Goal: Obtain resource: Obtain resource

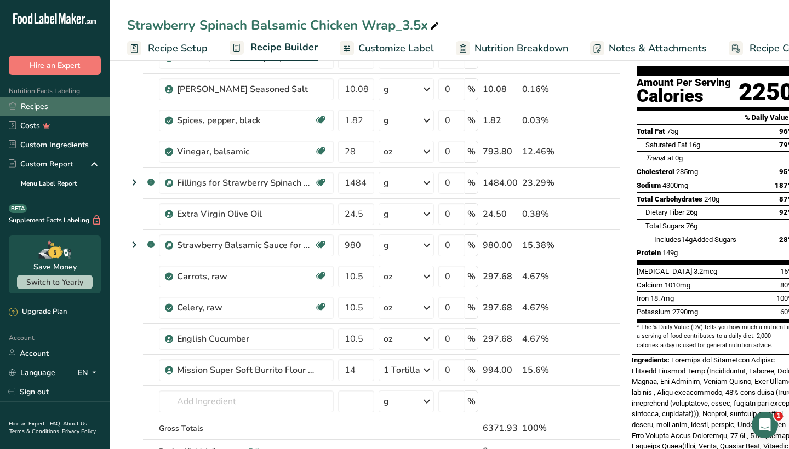
scroll to position [99, 0]
click at [51, 106] on link "Recipes" at bounding box center [55, 106] width 110 height 19
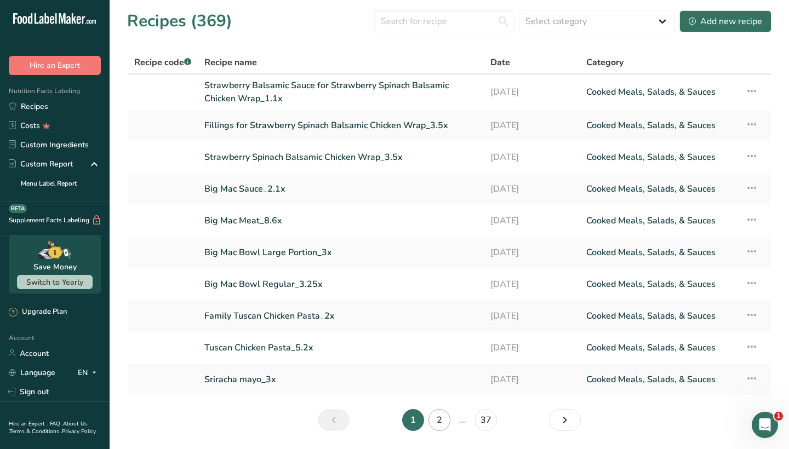
click at [436, 421] on link "2" at bounding box center [439, 420] width 22 height 22
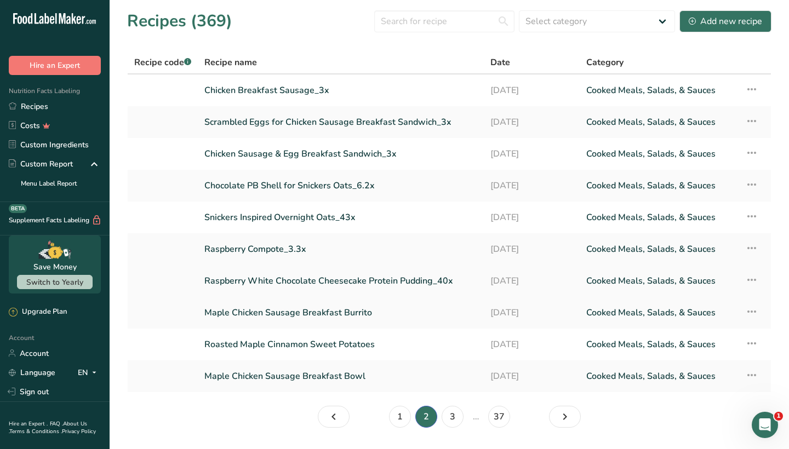
click at [363, 279] on link "Raspberry White Chocolate Cheesecake Protein Pudding_40x" at bounding box center [340, 280] width 273 height 23
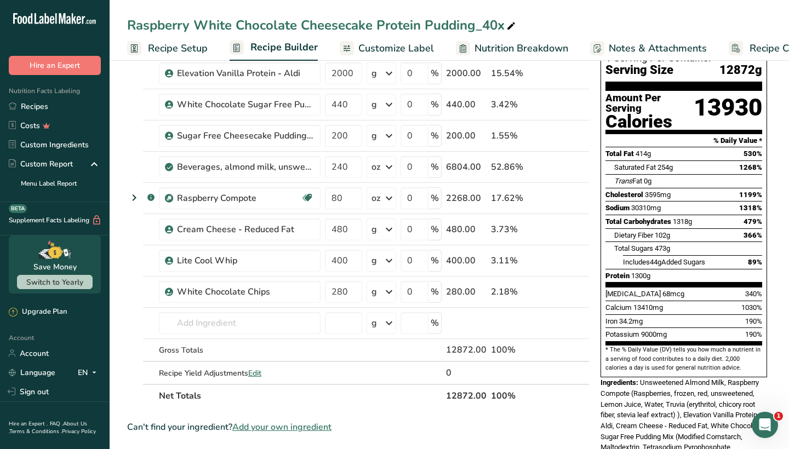
scroll to position [316, 0]
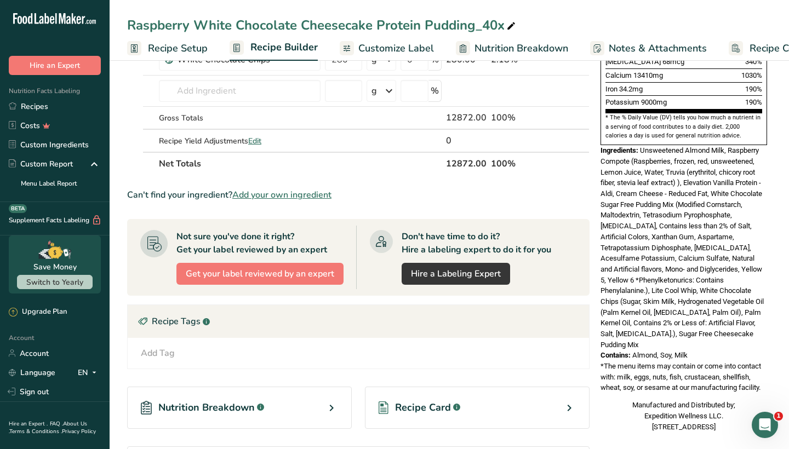
click at [425, 402] on span "Recipe Card" at bounding box center [423, 407] width 56 height 15
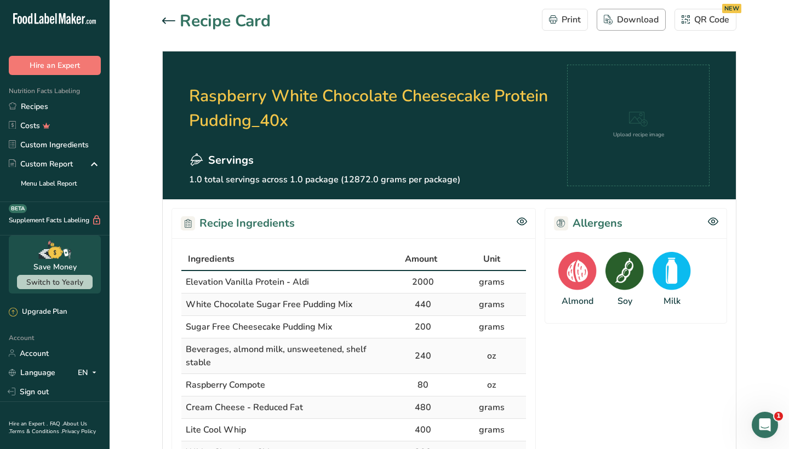
click at [630, 16] on div "Download" at bounding box center [630, 19] width 55 height 13
click at [169, 22] on icon at bounding box center [168, 21] width 13 height 7
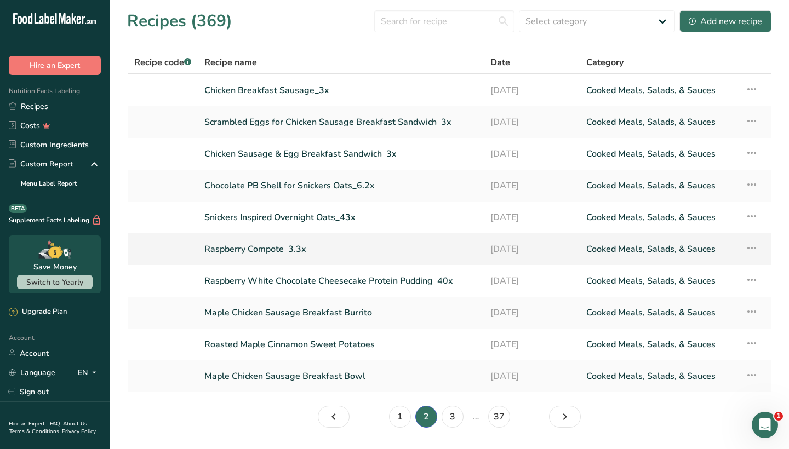
click at [271, 245] on link "Raspberry Compote_3.3x" at bounding box center [340, 249] width 273 height 23
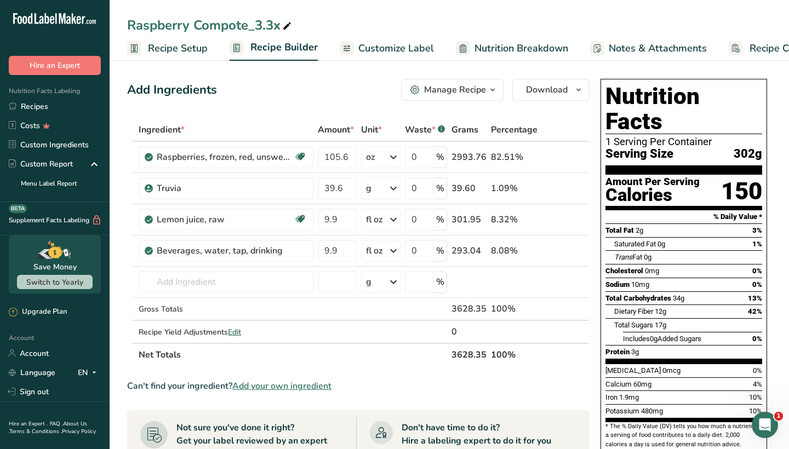
click at [472, 88] on div "Manage Recipe" at bounding box center [455, 89] width 62 height 13
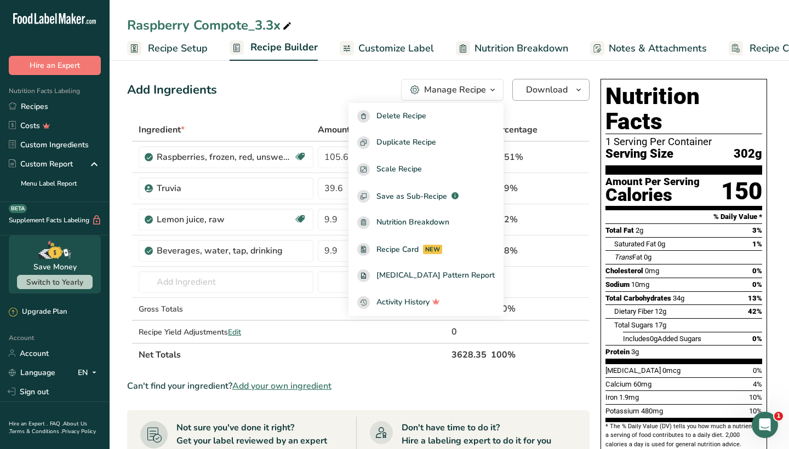
click at [537, 94] on span "Download" at bounding box center [547, 89] width 42 height 13
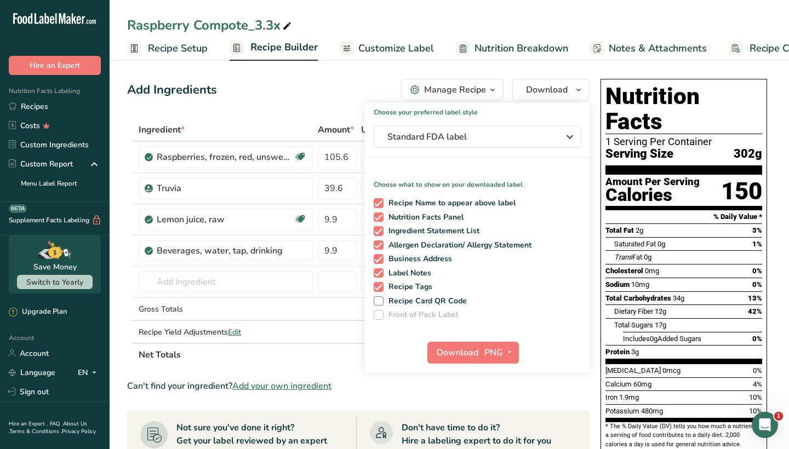
click at [533, 72] on section "Add Ingredients Manage Recipe Delete Recipe Duplicate Recipe Scale Recipe Save …" at bounding box center [449, 421] width 679 height 728
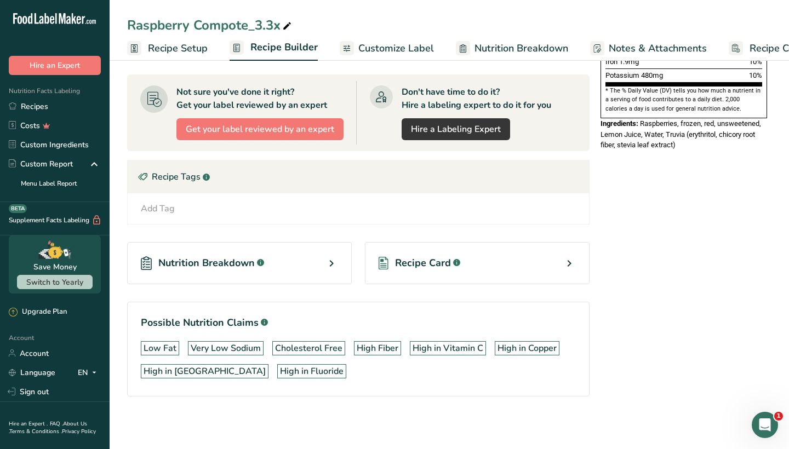
click at [439, 261] on span "Recipe Card" at bounding box center [423, 263] width 56 height 15
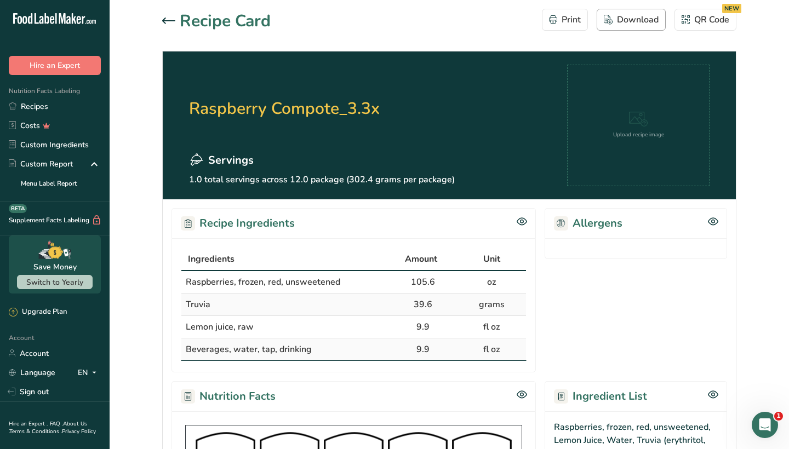
click at [636, 16] on div "Download" at bounding box center [630, 19] width 55 height 13
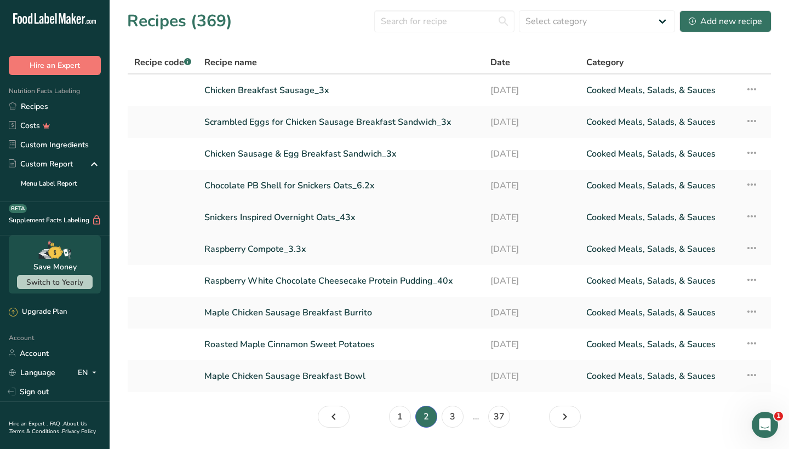
click at [284, 214] on link "Snickers Inspired Overnight Oats_43x" at bounding box center [340, 217] width 273 height 23
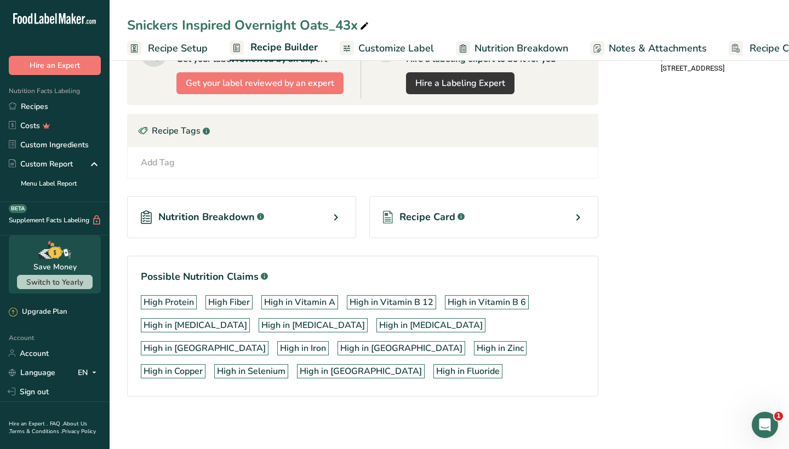
click at [436, 206] on div "Recipe Card .a-a{fill:#347362;}.b-a{fill:#fff;}" at bounding box center [483, 217] width 229 height 42
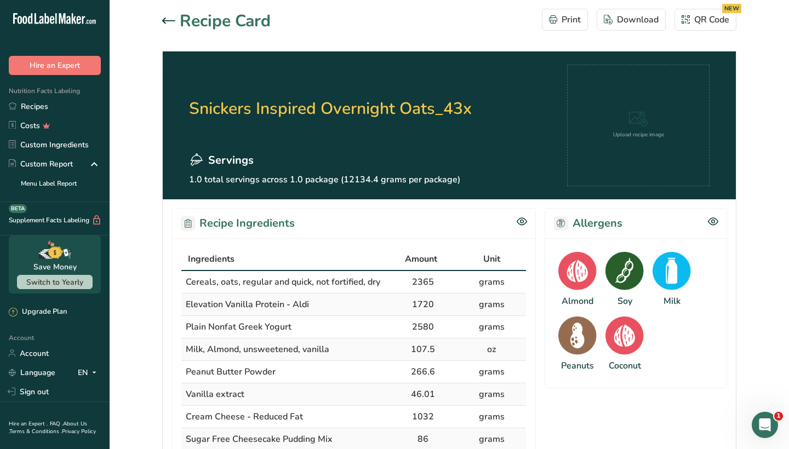
click at [635, 19] on div "Download" at bounding box center [630, 19] width 55 height 13
click at [169, 16] on div at bounding box center [171, 21] width 18 height 13
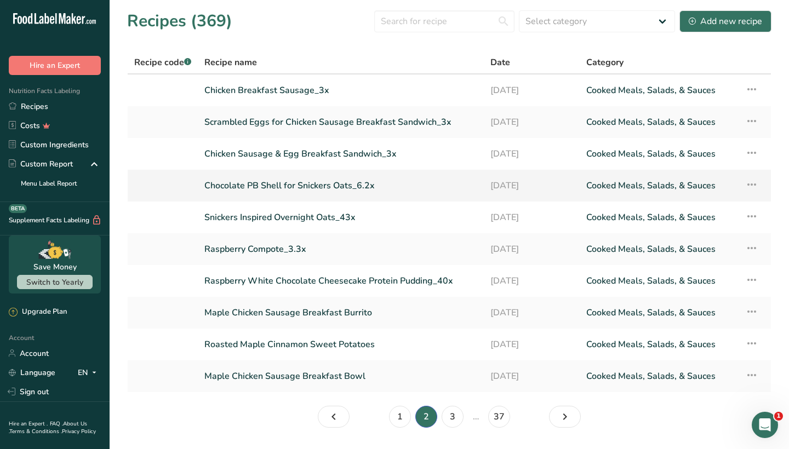
click at [268, 185] on link "Chocolate PB Shell for Snickers Oats_6.2x" at bounding box center [340, 185] width 273 height 23
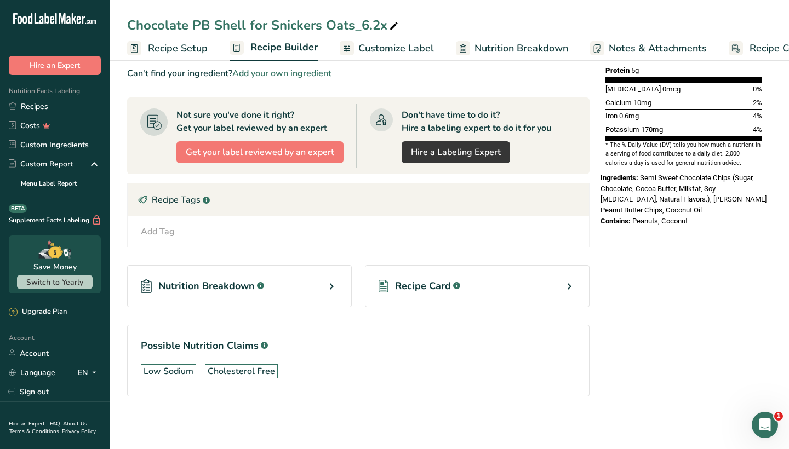
scroll to position [281, 0]
click at [468, 297] on div "Recipe Card .a-a{fill:#347362;}.b-a{fill:#fff;}" at bounding box center [477, 286] width 225 height 42
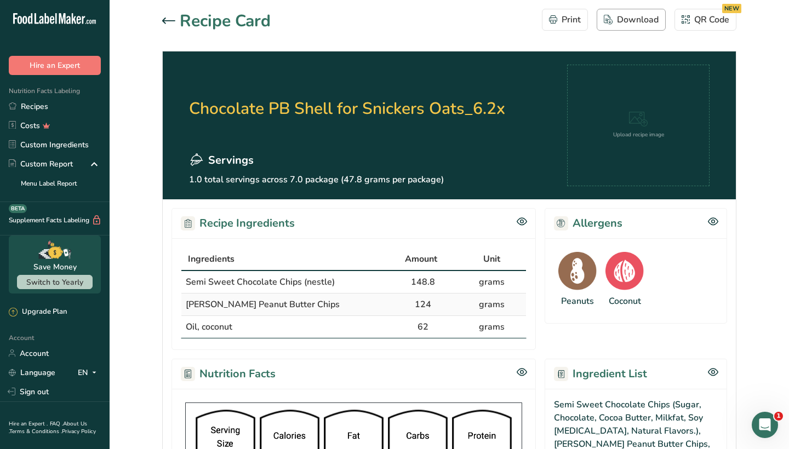
click at [640, 25] on div "Download" at bounding box center [630, 19] width 55 height 13
click at [166, 19] on icon at bounding box center [168, 21] width 13 height 7
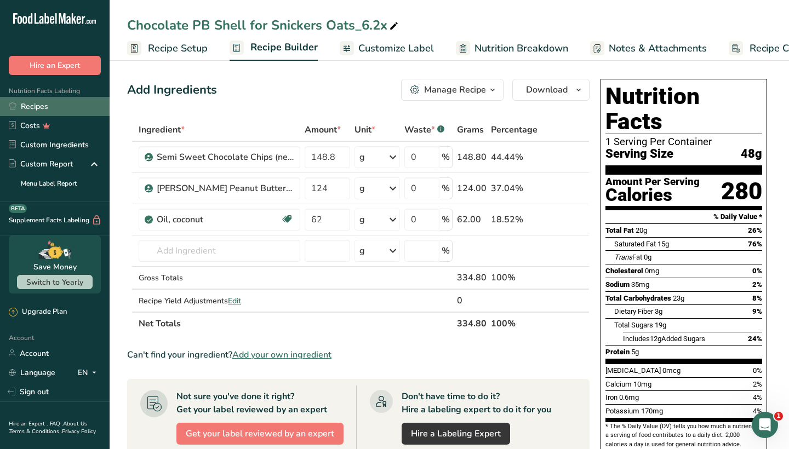
click at [54, 110] on link "Recipes" at bounding box center [55, 106] width 110 height 19
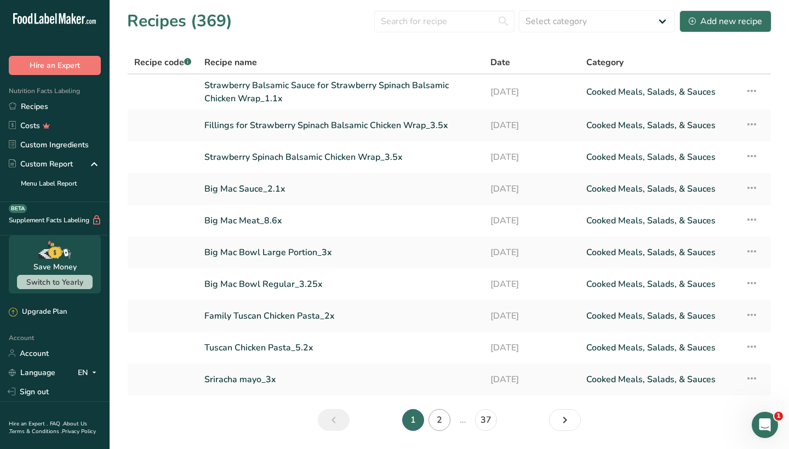
click at [440, 418] on link "2" at bounding box center [439, 420] width 22 height 22
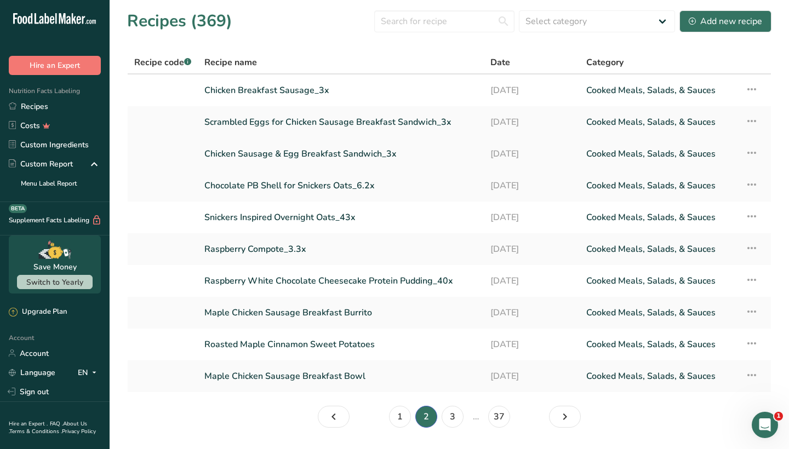
click at [296, 155] on link "Chicken Sausage & Egg Breakfast Sandwich_3x" at bounding box center [340, 153] width 273 height 23
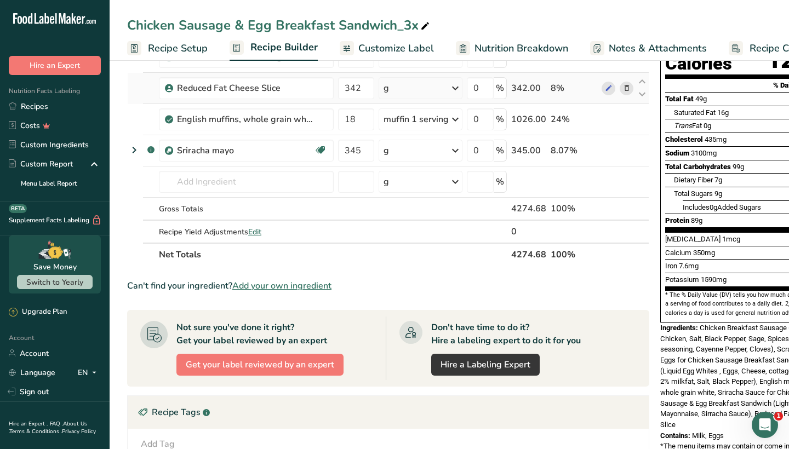
scroll to position [378, 0]
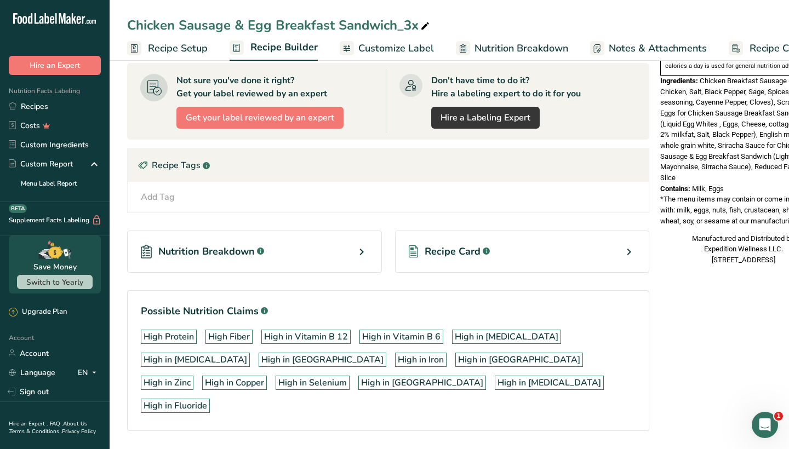
click at [467, 260] on div "Recipe Card .a-a{fill:#347362;}.b-a{fill:#fff;}" at bounding box center [522, 252] width 255 height 42
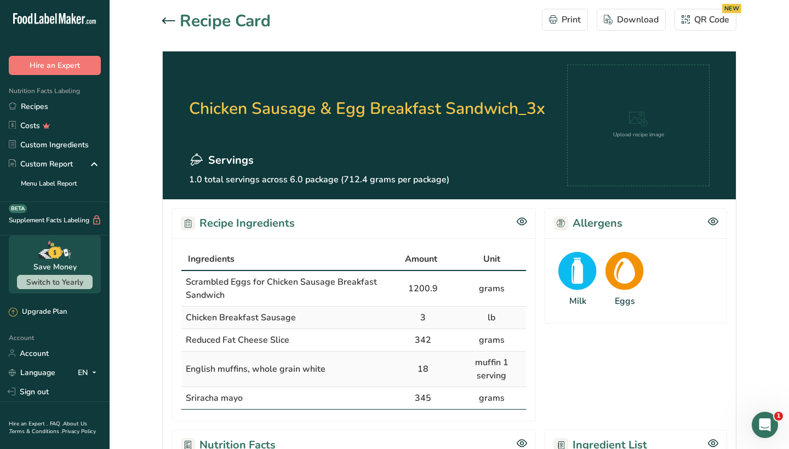
click at [624, 21] on div "Download" at bounding box center [630, 19] width 55 height 13
click at [170, 25] on div at bounding box center [171, 21] width 18 height 13
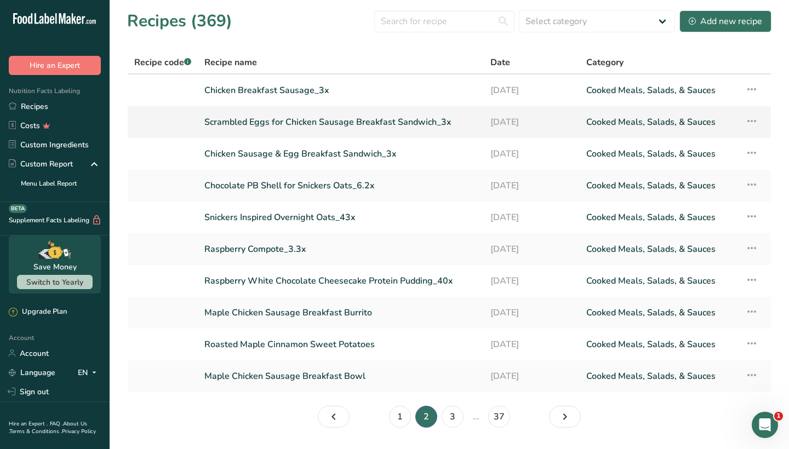
click at [290, 119] on link "Scrambled Eggs for Chicken Sausage Breakfast Sandwich_3x" at bounding box center [340, 122] width 273 height 23
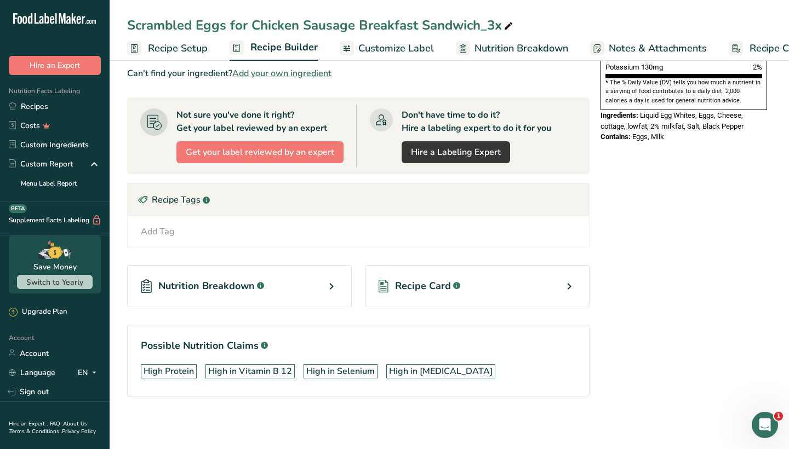
scroll to position [344, 0]
click at [446, 272] on div "Recipe Card .a-a{fill:#347362;}.b-a{fill:#fff;}" at bounding box center [477, 286] width 225 height 42
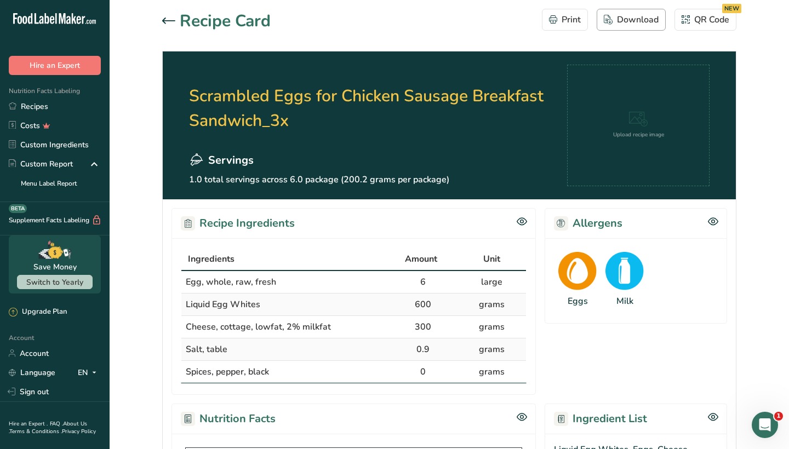
click at [636, 21] on div "Download" at bounding box center [630, 19] width 55 height 13
click at [168, 20] on icon at bounding box center [168, 21] width 13 height 6
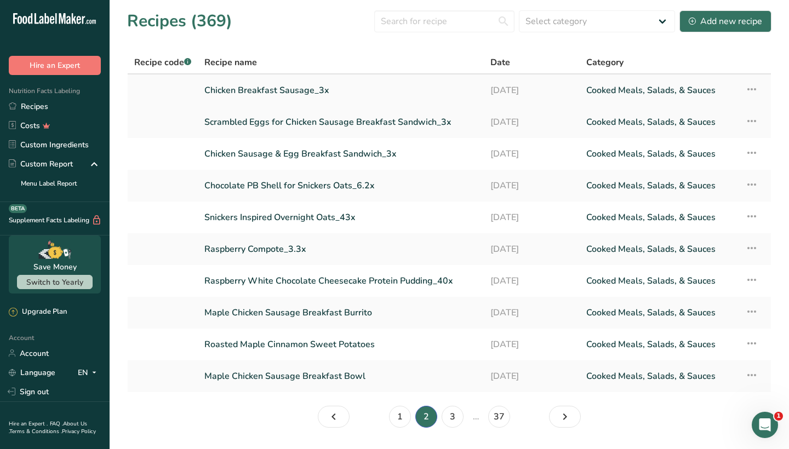
click at [252, 89] on link "Chicken Breakfast Sausage_3x" at bounding box center [340, 90] width 273 height 23
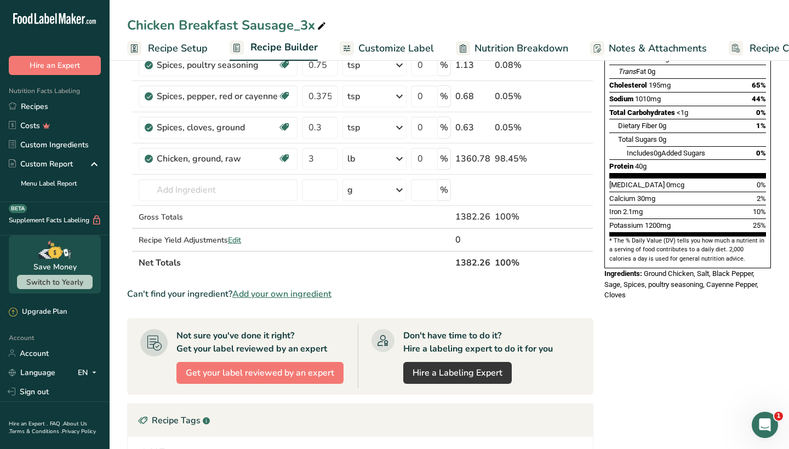
scroll to position [429, 0]
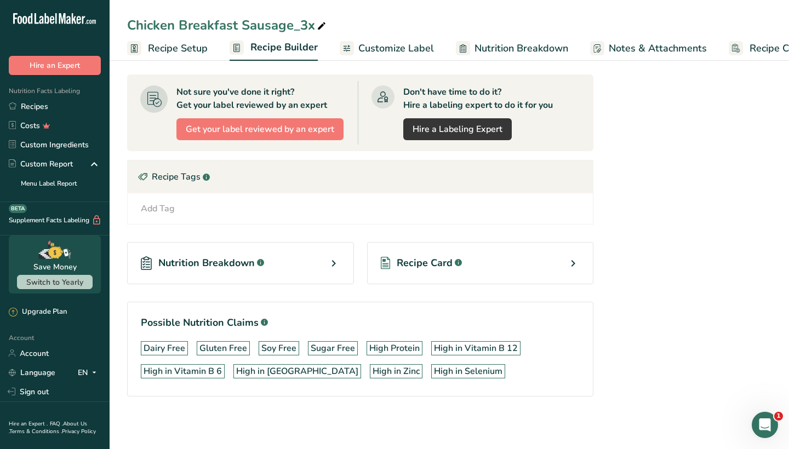
click at [490, 264] on div "Recipe Card .a-a{fill:#347362;}.b-a{fill:#fff;}" at bounding box center [480, 263] width 227 height 42
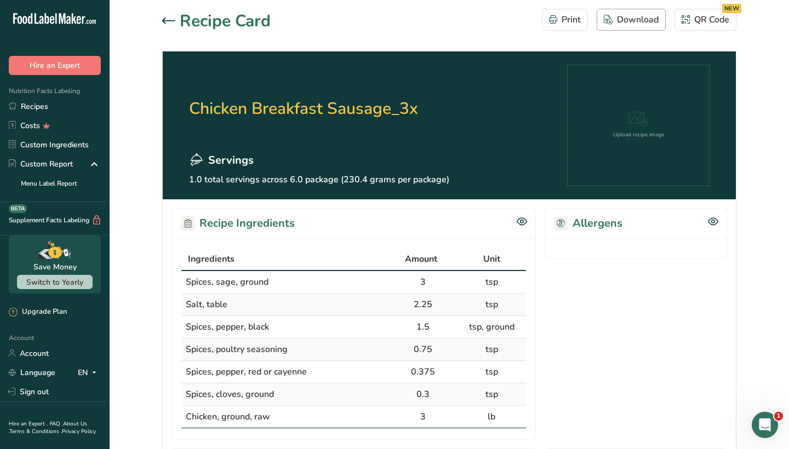
click at [625, 24] on div "Download" at bounding box center [630, 19] width 55 height 13
click at [166, 25] on div at bounding box center [171, 21] width 18 height 13
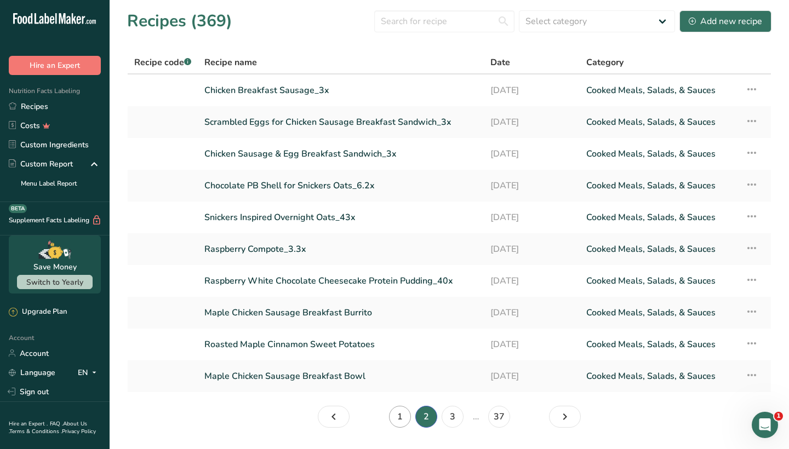
click at [399, 418] on link "1" at bounding box center [400, 417] width 22 height 22
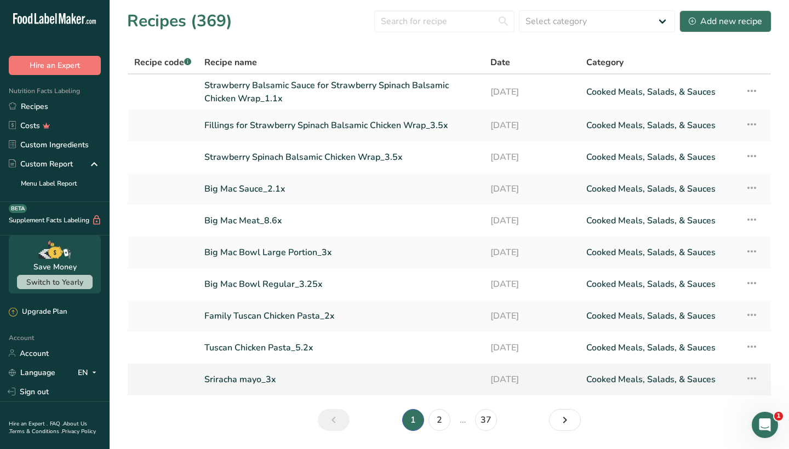
click at [246, 387] on link "Sriracha mayo_3x" at bounding box center [340, 379] width 273 height 23
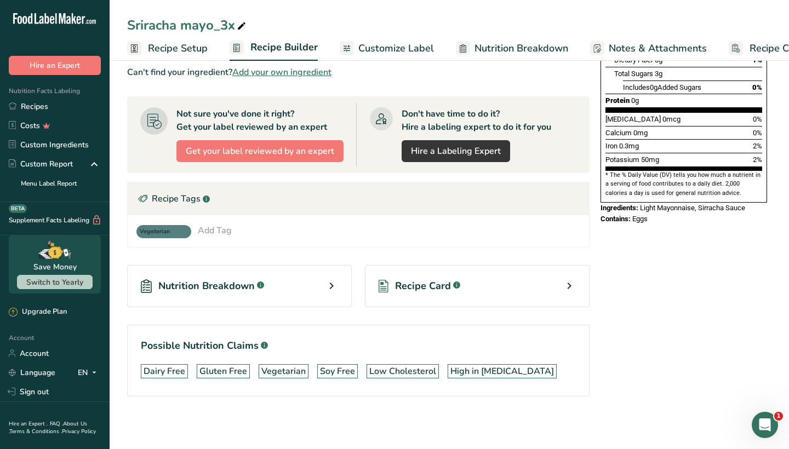
click at [476, 283] on div "Recipe Card .a-a{fill:#347362;}.b-a{fill:#fff;}" at bounding box center [477, 286] width 225 height 42
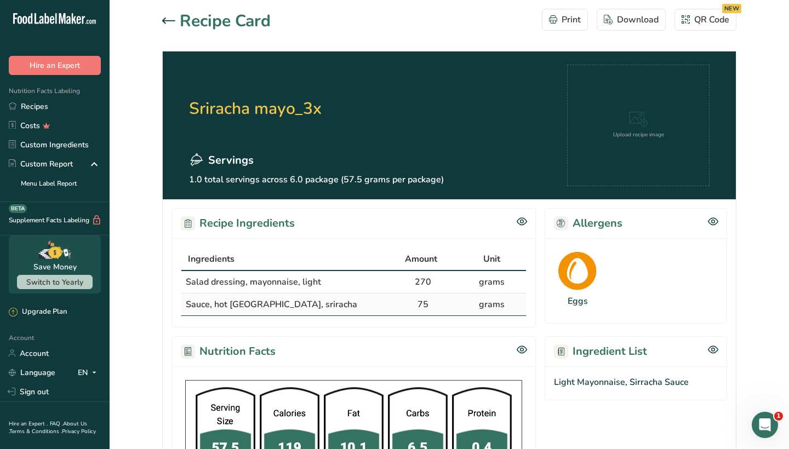
click at [628, 24] on div "Download" at bounding box center [630, 19] width 55 height 13
click at [168, 19] on icon at bounding box center [168, 21] width 13 height 7
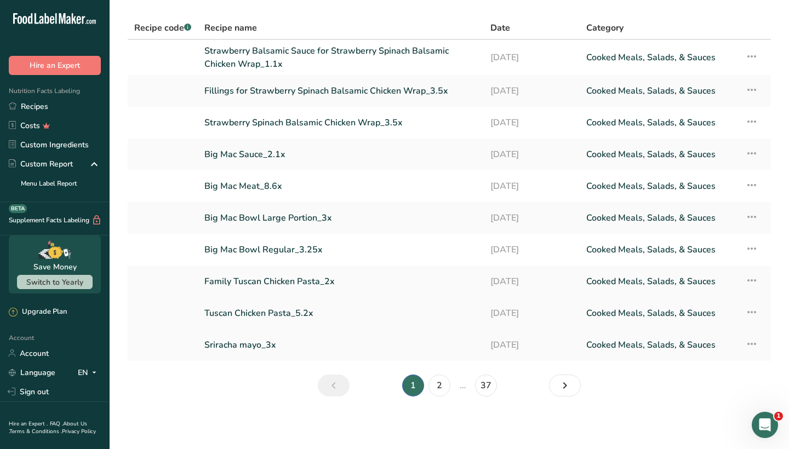
scroll to position [34, 0]
click at [232, 312] on link "Tuscan Chicken Pasta_5.2x" at bounding box center [340, 313] width 273 height 23
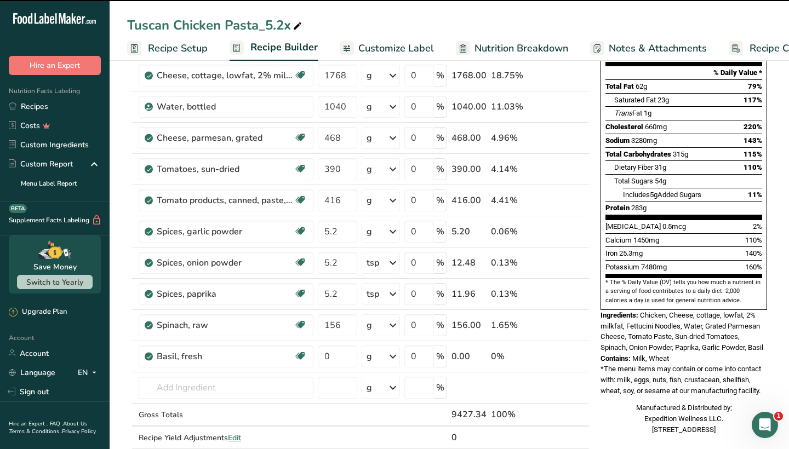
scroll to position [608, 0]
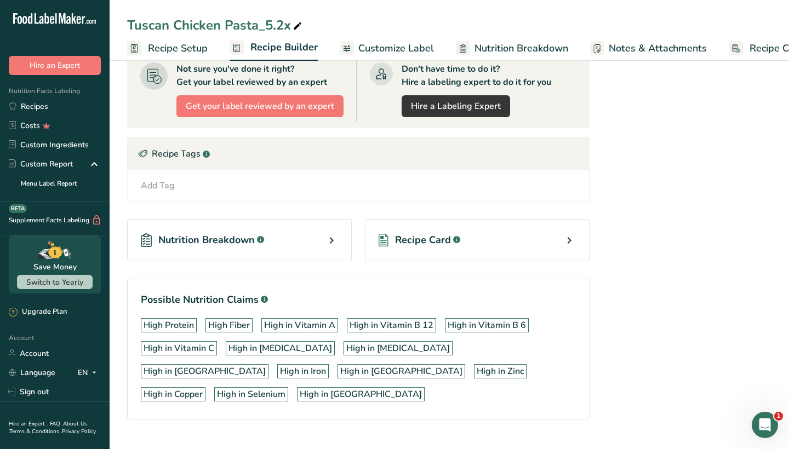
click at [452, 258] on div "Recipe Card .a-a{fill:#347362;}.b-a{fill:#fff;}" at bounding box center [477, 240] width 225 height 42
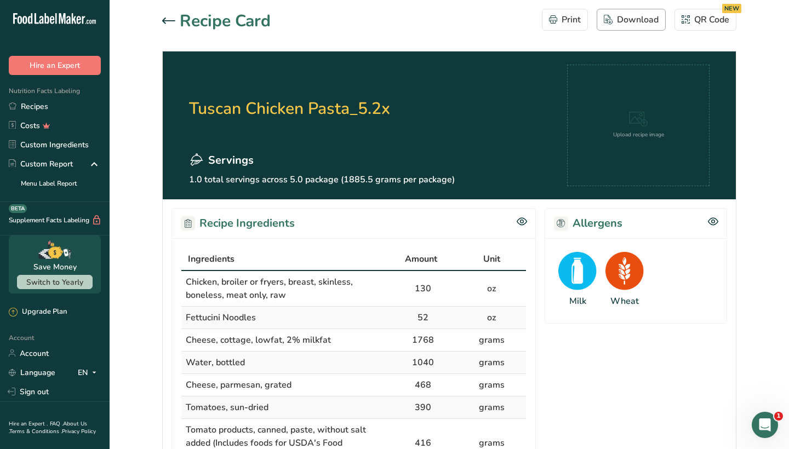
click at [627, 22] on div "Download" at bounding box center [630, 19] width 55 height 13
click at [162, 15] on div at bounding box center [171, 21] width 18 height 13
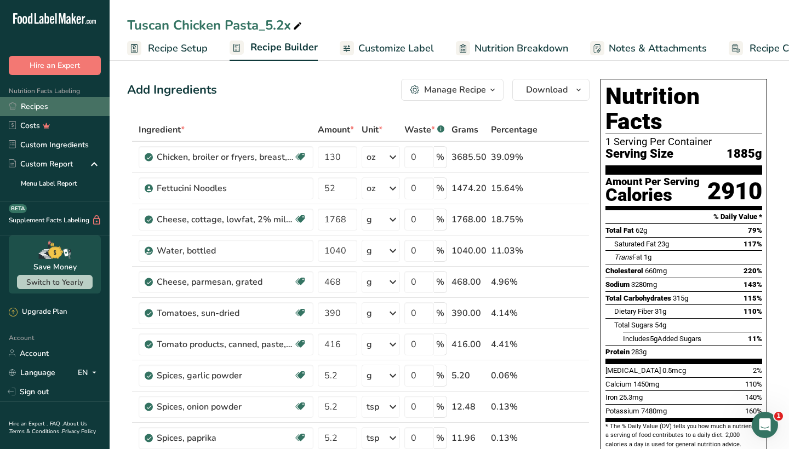
click at [85, 106] on link "Recipes" at bounding box center [55, 106] width 110 height 19
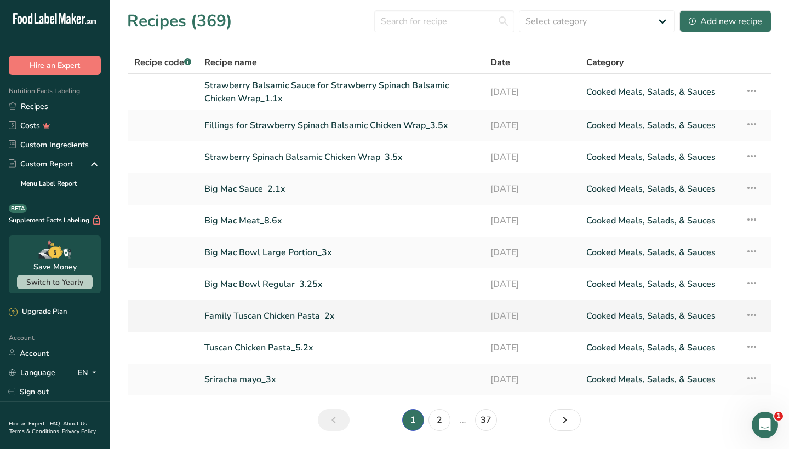
click at [276, 317] on link "Family Tuscan Chicken Pasta_2x" at bounding box center [340, 315] width 273 height 23
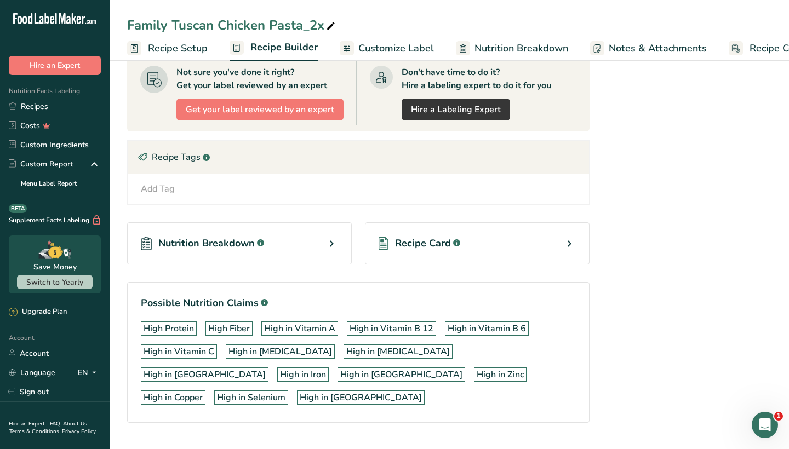
scroll to position [608, 0]
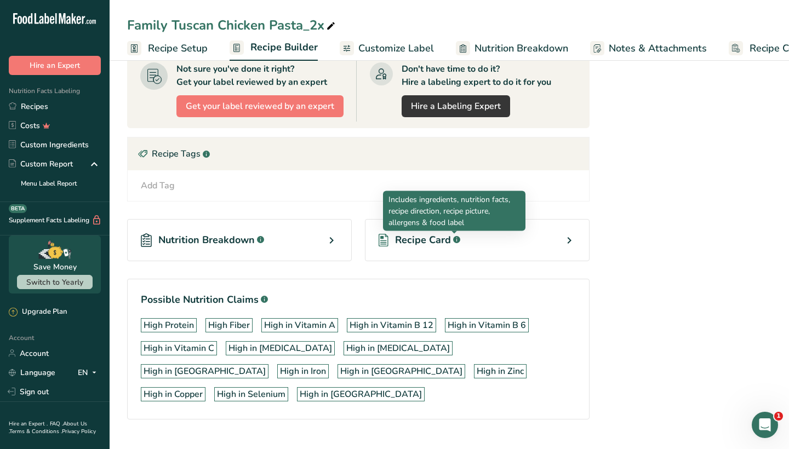
click at [453, 240] on rect at bounding box center [456, 239] width 7 height 7
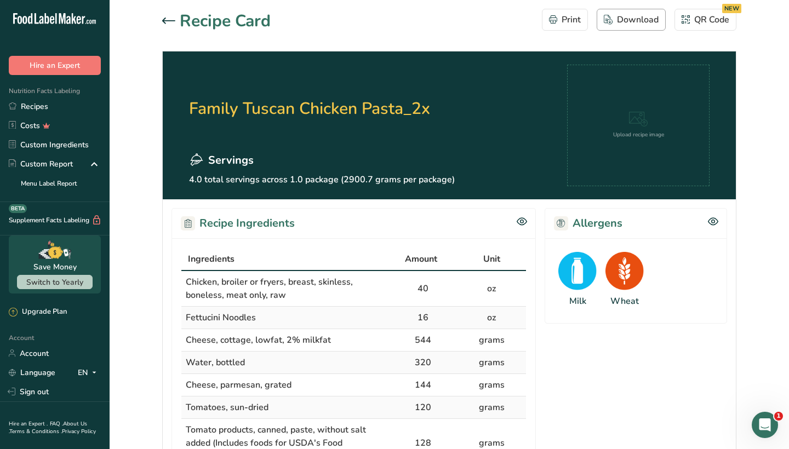
click at [628, 24] on div "Download" at bounding box center [630, 19] width 55 height 13
click at [170, 22] on icon at bounding box center [168, 21] width 13 height 7
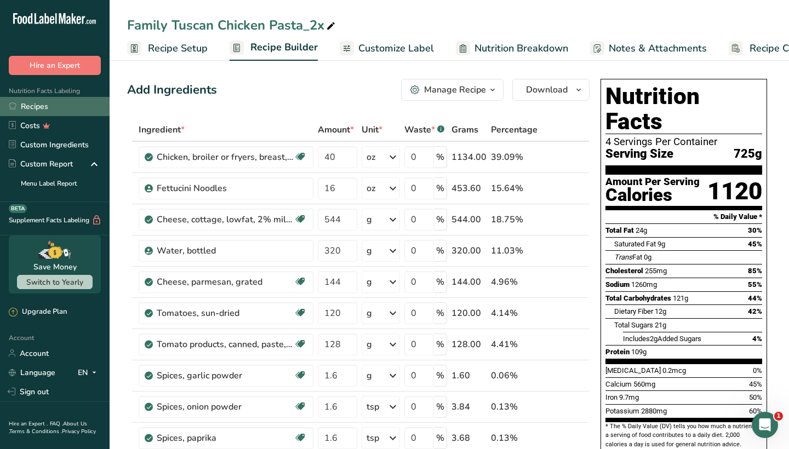
click at [68, 97] on link "Recipes" at bounding box center [55, 106] width 110 height 19
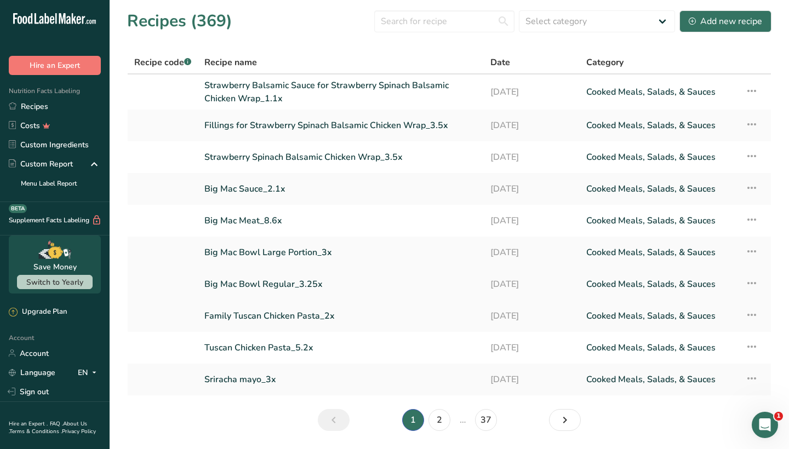
click at [239, 283] on link "Big Mac Bowl Regular_3.25x" at bounding box center [340, 284] width 273 height 23
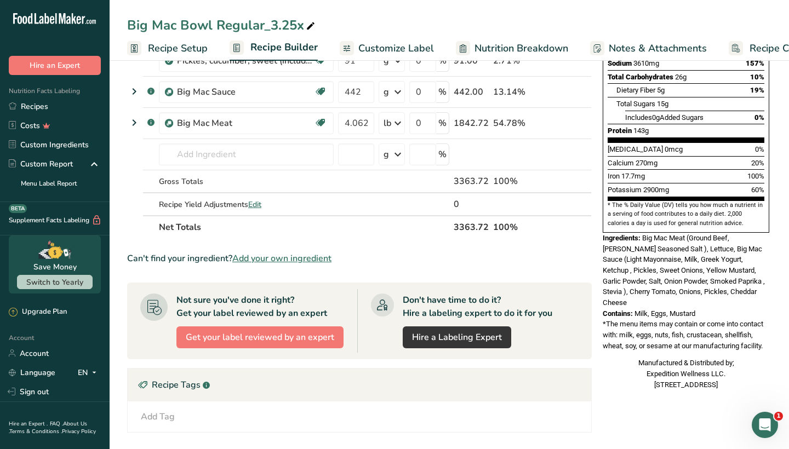
scroll to position [368, 0]
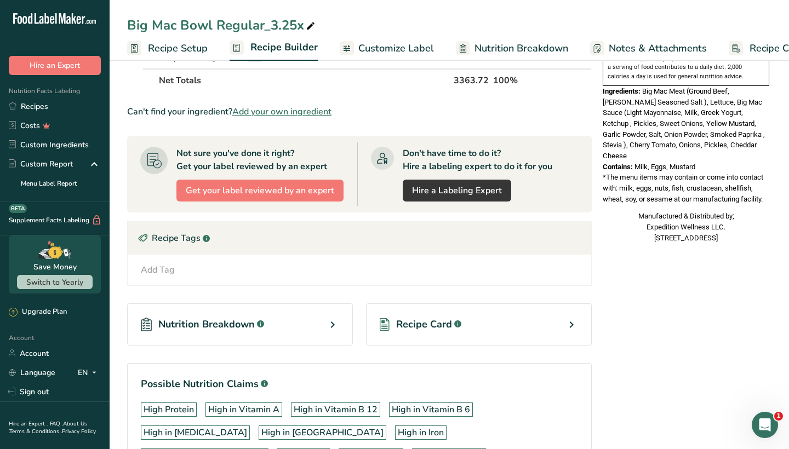
click at [481, 321] on div "Recipe Card .a-a{fill:#347362;}.b-a{fill:#fff;}" at bounding box center [479, 324] width 226 height 42
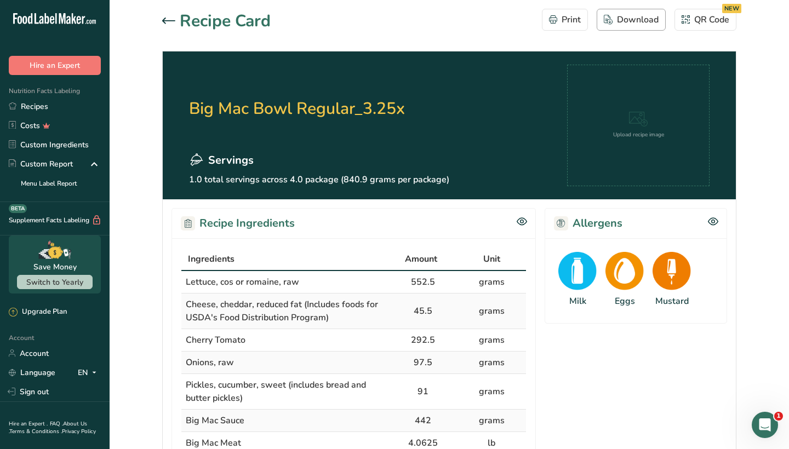
click at [646, 15] on div "Download" at bounding box center [630, 19] width 55 height 13
click at [58, 111] on link "Recipes" at bounding box center [55, 106] width 110 height 19
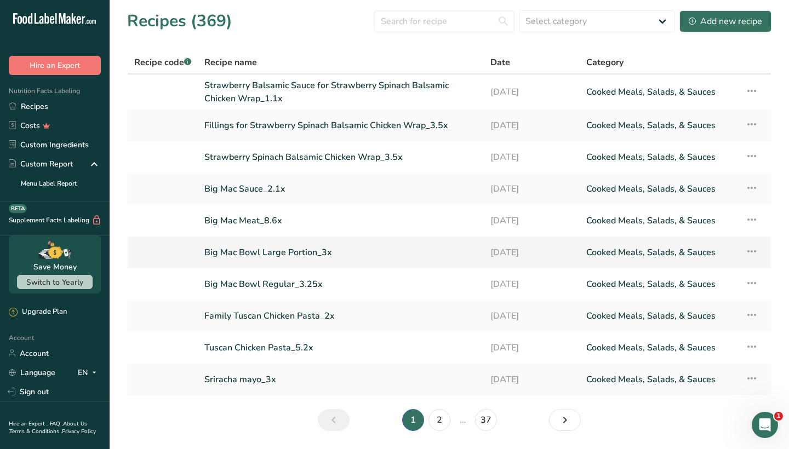
click at [280, 252] on link "Big Mac Bowl Large Portion_3x" at bounding box center [340, 252] width 273 height 23
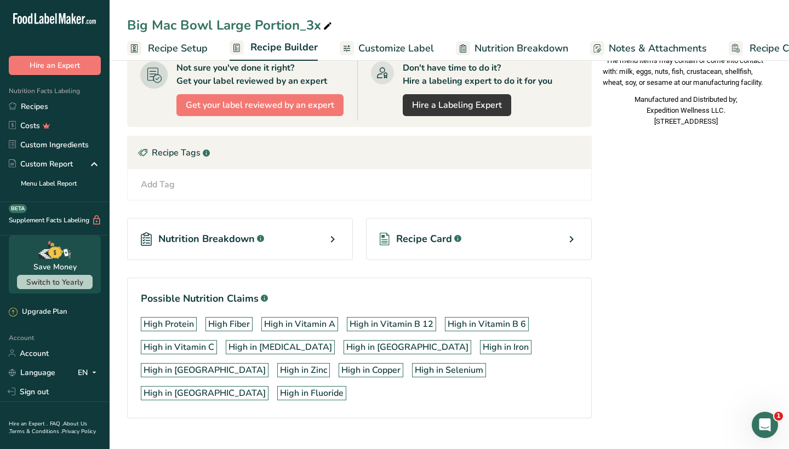
scroll to position [484, 0]
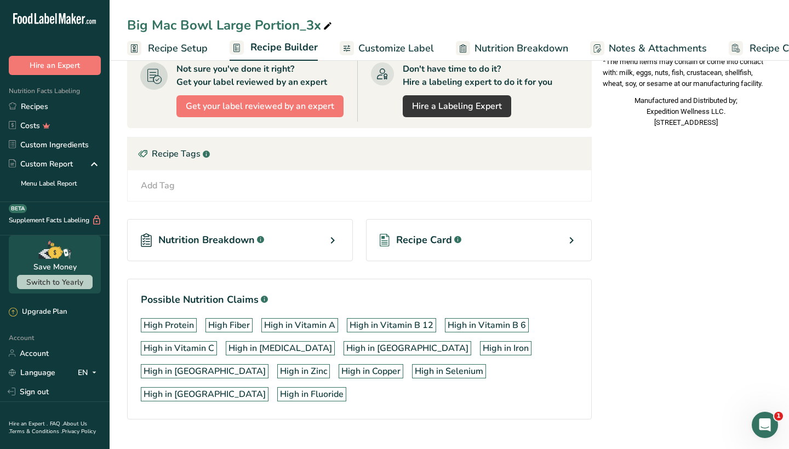
click at [492, 238] on div "Recipe Card .a-a{fill:#347362;}.b-a{fill:#fff;}" at bounding box center [479, 240] width 226 height 42
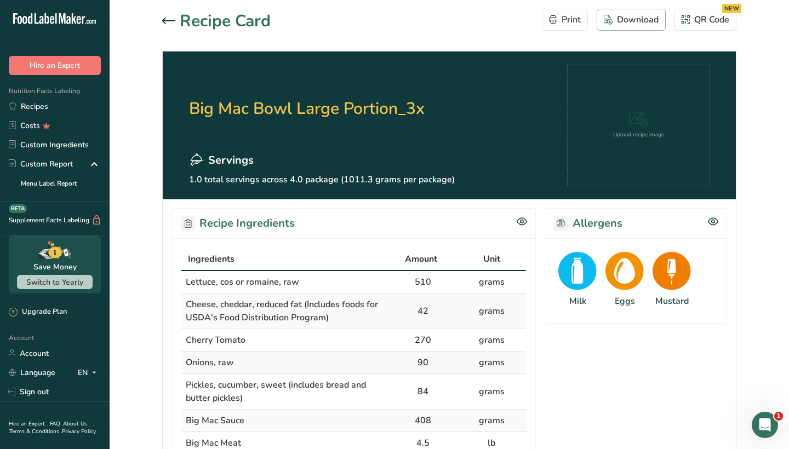
click at [631, 25] on div "Download" at bounding box center [630, 19] width 55 height 13
click at [26, 111] on link "Recipes" at bounding box center [55, 106] width 110 height 19
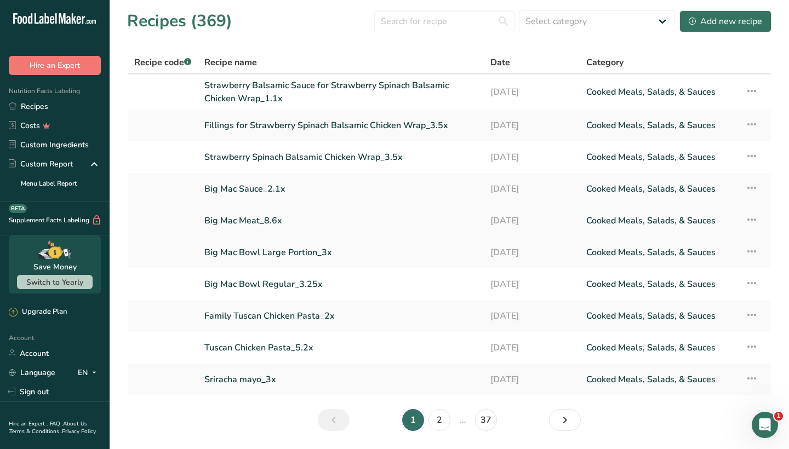
click at [247, 221] on link "Big Mac Meat_8.6x" at bounding box center [340, 220] width 273 height 23
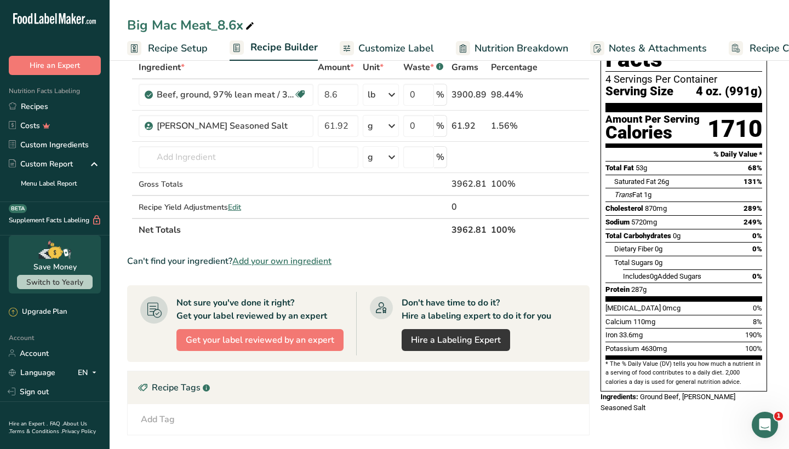
scroll to position [234, 0]
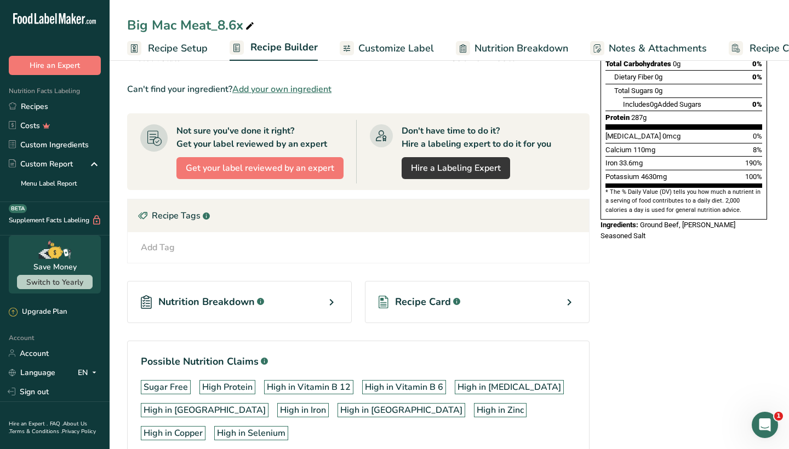
click at [490, 302] on div "Recipe Card .a-a{fill:#347362;}.b-a{fill:#fff;}" at bounding box center [477, 302] width 225 height 42
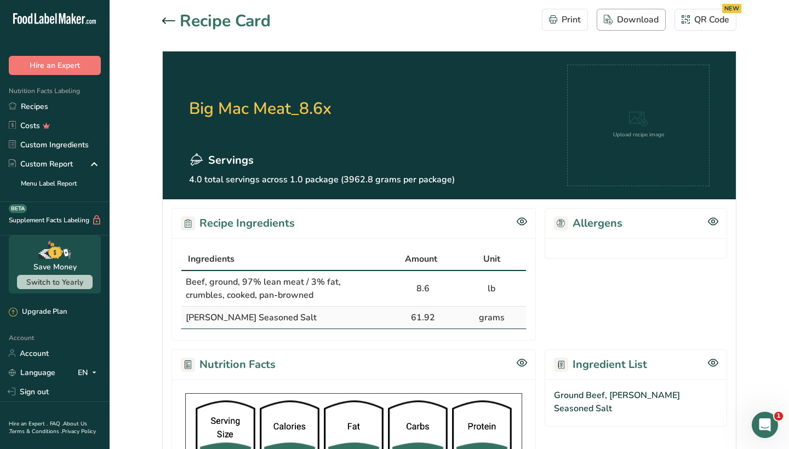
click at [624, 22] on div "Download" at bounding box center [630, 19] width 55 height 13
click at [51, 107] on link "Recipes" at bounding box center [55, 106] width 110 height 19
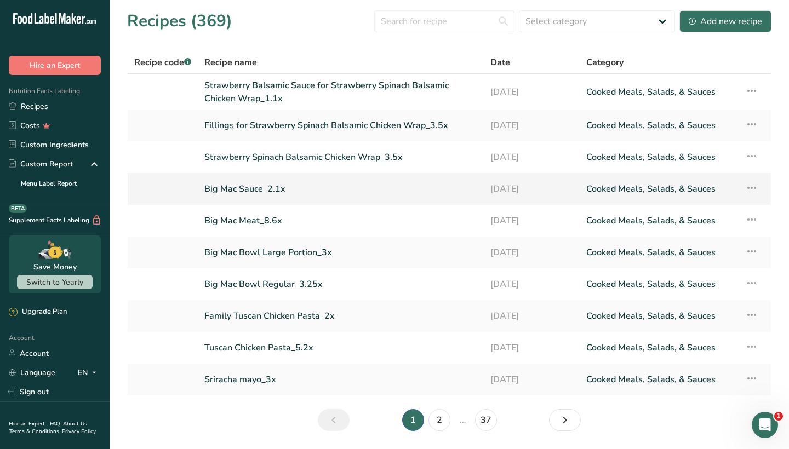
click at [242, 186] on link "Big Mac Sauce_2.1x" at bounding box center [340, 188] width 273 height 23
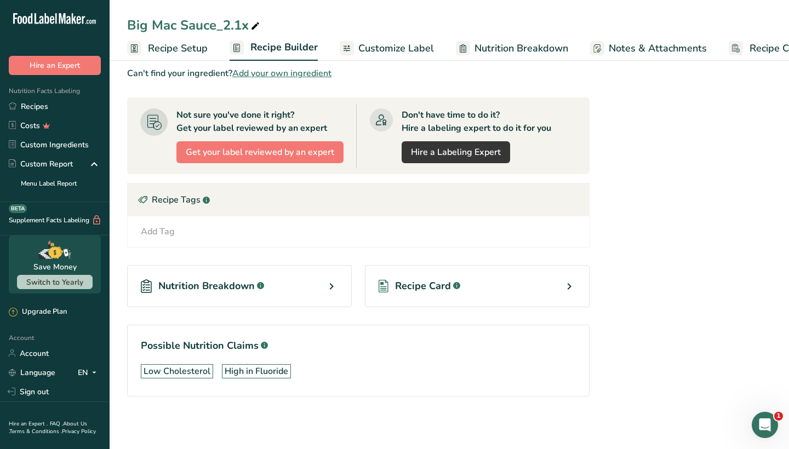
scroll to position [562, 0]
click at [465, 278] on div "Recipe Card .a-a{fill:#347362;}.b-a{fill:#fff;}" at bounding box center [477, 286] width 225 height 42
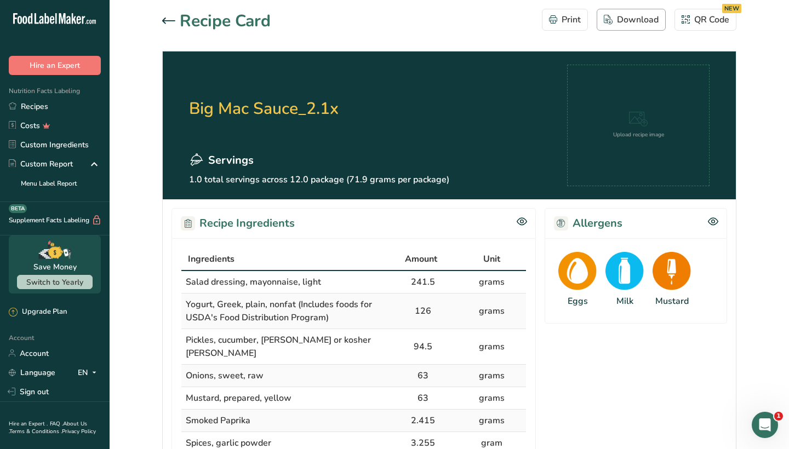
click at [621, 20] on div "Download" at bounding box center [630, 19] width 55 height 13
click at [64, 102] on link "Recipes" at bounding box center [55, 106] width 110 height 19
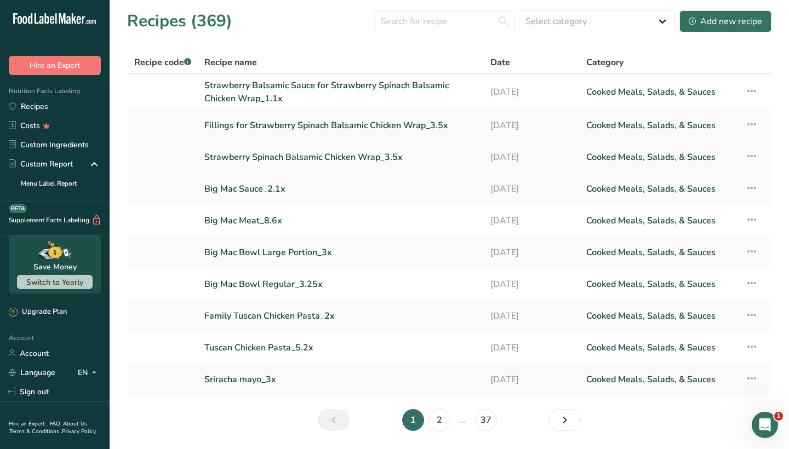
click at [236, 154] on link "Strawberry Spinach Balsamic Chicken Wrap_3.5x" at bounding box center [340, 157] width 273 height 23
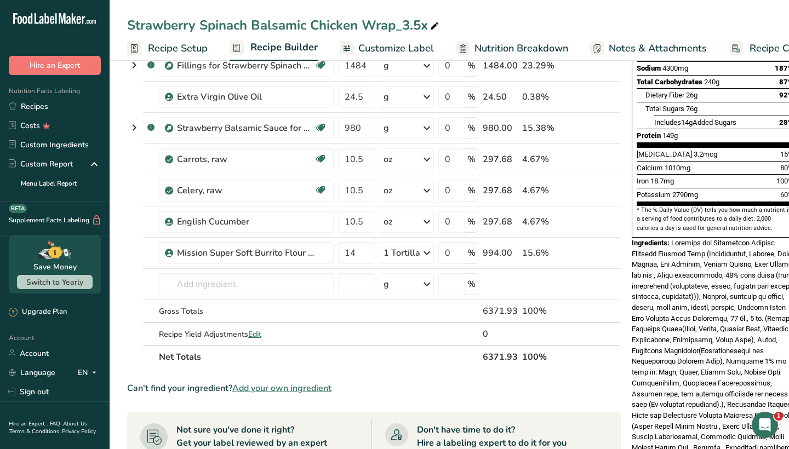
scroll to position [584, 0]
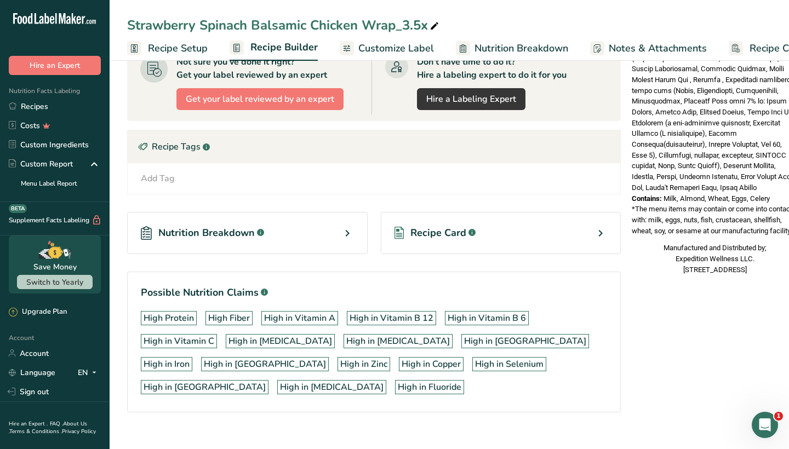
click at [431, 239] on span "Recipe Card" at bounding box center [438, 233] width 56 height 15
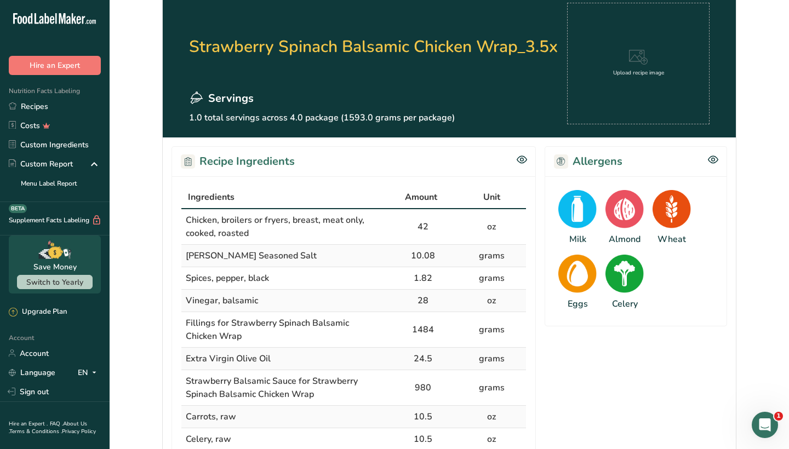
scroll to position [10, 0]
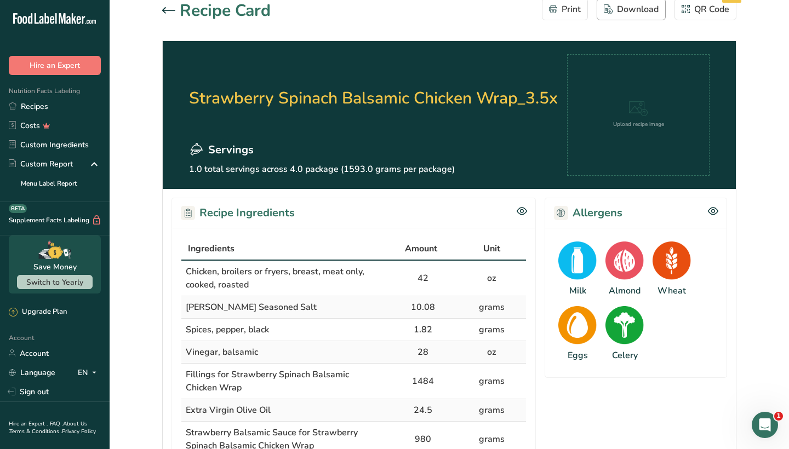
click at [619, 11] on div "Download" at bounding box center [630, 9] width 55 height 13
click at [63, 106] on link "Recipes" at bounding box center [55, 106] width 110 height 19
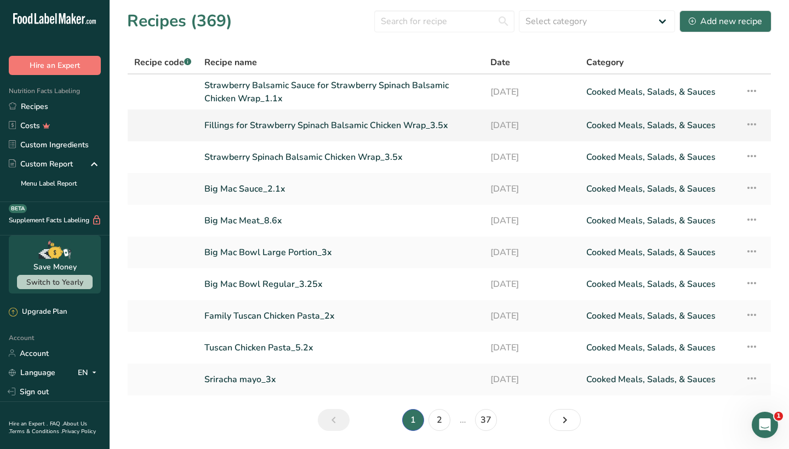
click at [244, 126] on link "Fillings for Strawberry Spinach Balsamic Chicken Wrap_3.5x" at bounding box center [340, 125] width 273 height 23
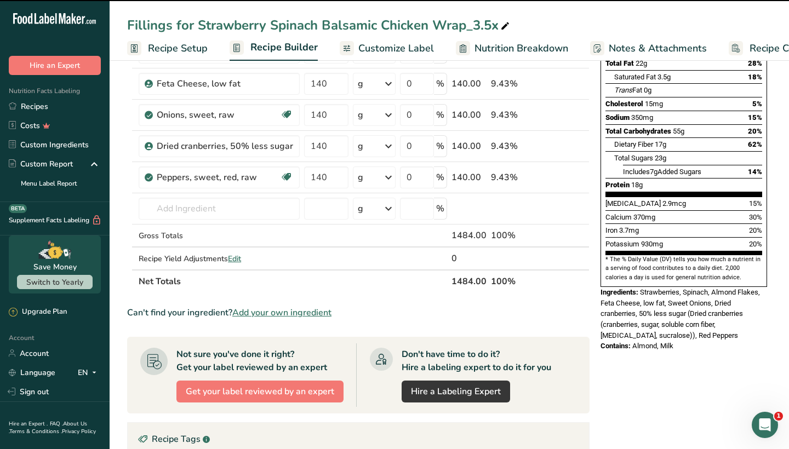
scroll to position [395, 0]
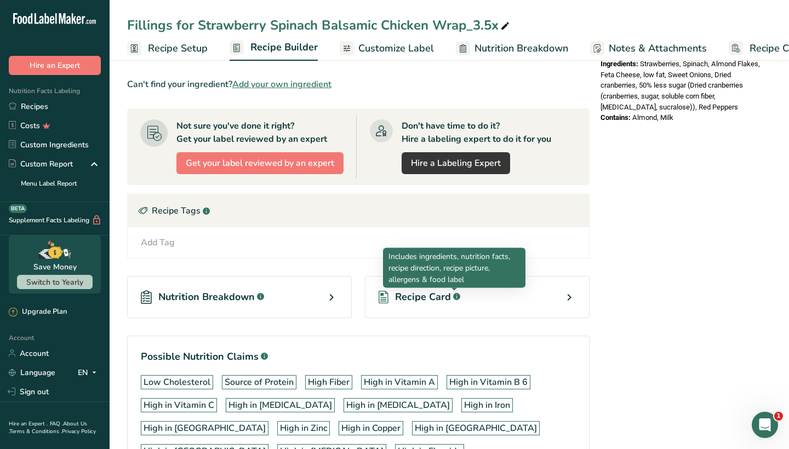
click at [483, 298] on div "Recipe Card .a-a{fill:#347362;}.b-a{fill:#fff;}" at bounding box center [477, 297] width 225 height 42
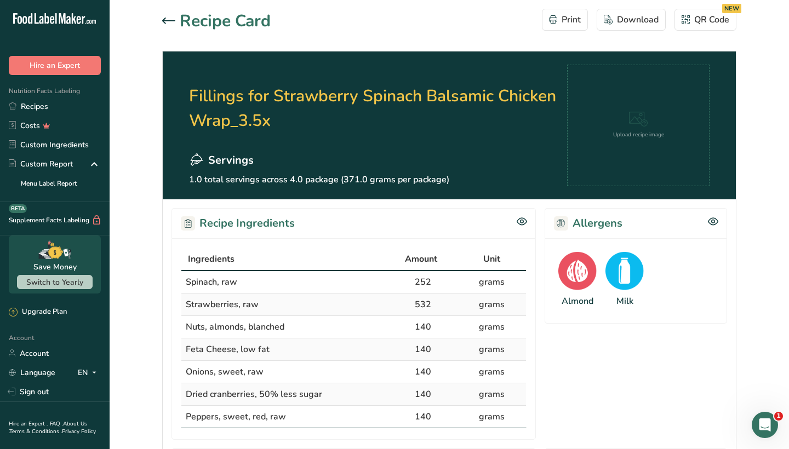
click at [623, 20] on div "Download" at bounding box center [630, 19] width 55 height 13
click at [68, 108] on link "Recipes" at bounding box center [55, 106] width 110 height 19
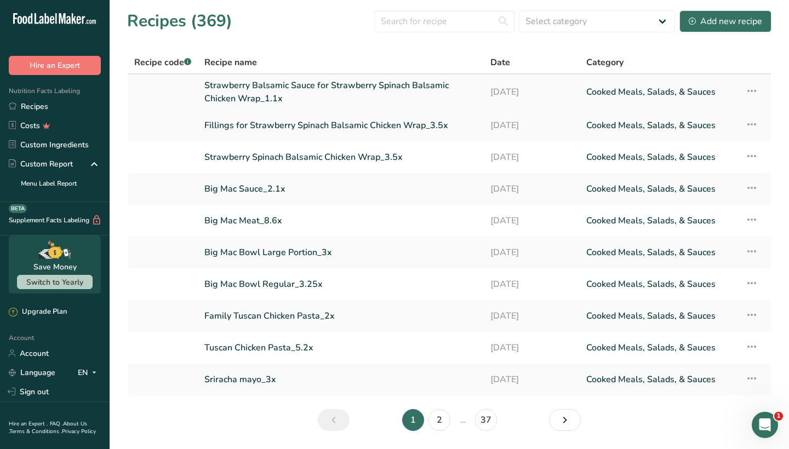
click at [231, 88] on link "Strawberry Balsamic Sauce for Strawberry Spinach Balsamic Chicken Wrap_1.1x" at bounding box center [340, 92] width 273 height 26
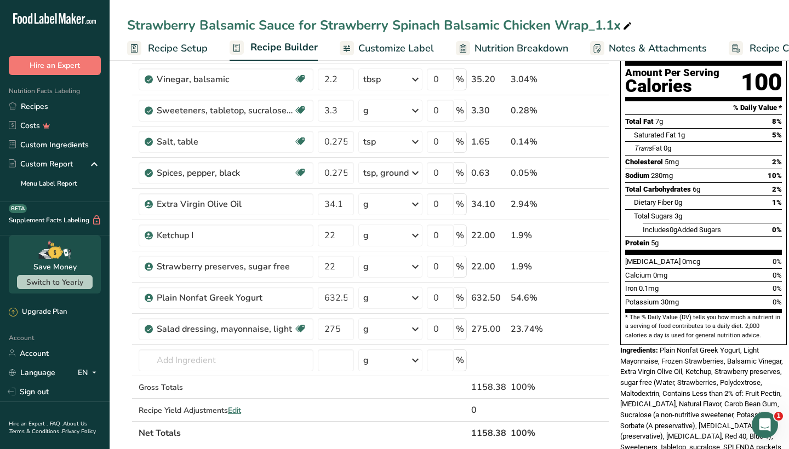
scroll to position [384, 0]
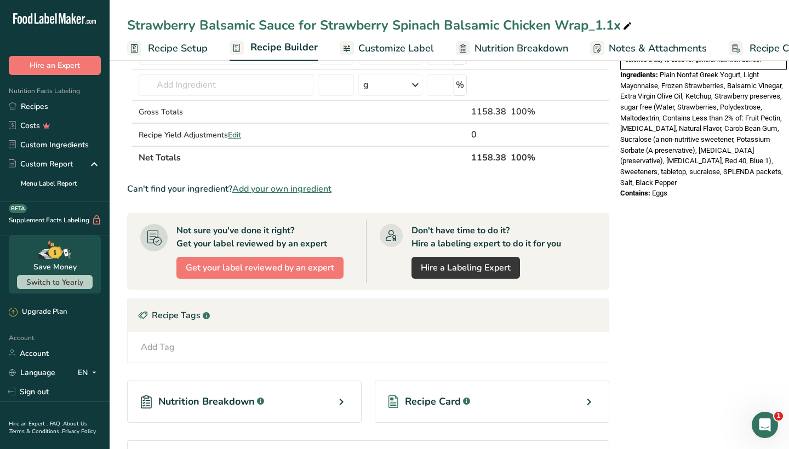
click at [443, 395] on span "Recipe Card" at bounding box center [433, 401] width 56 height 15
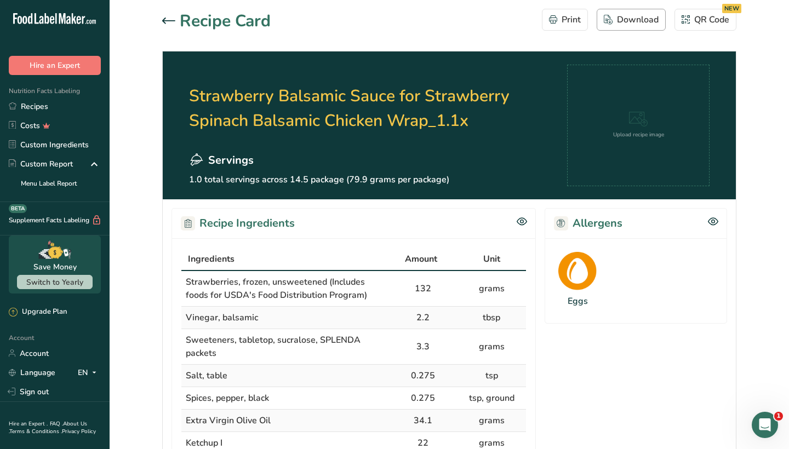
click at [641, 11] on button "Download" at bounding box center [630, 20] width 69 height 22
click at [88, 103] on link "Recipes" at bounding box center [55, 106] width 110 height 19
